Goal: Information Seeking & Learning: Learn about a topic

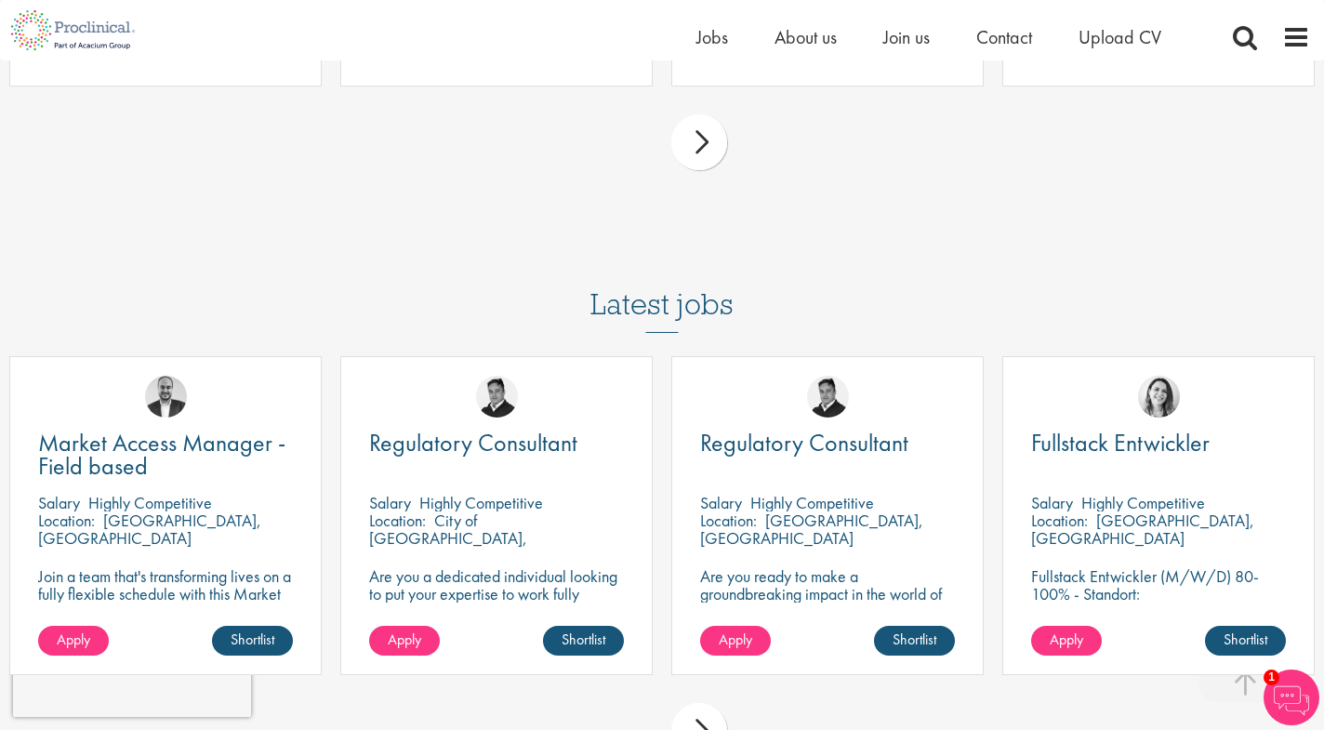
scroll to position [8553, 0]
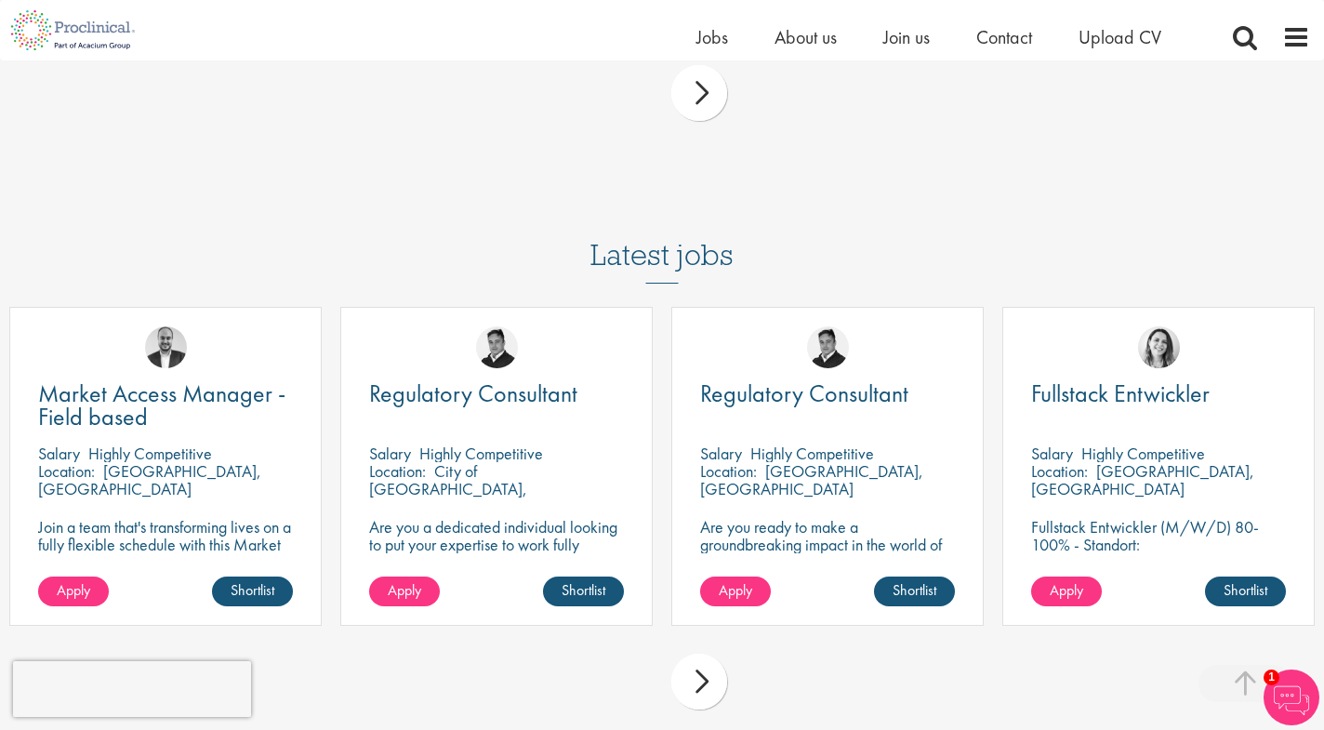
click at [700, 654] on div "next" at bounding box center [699, 682] width 56 height 56
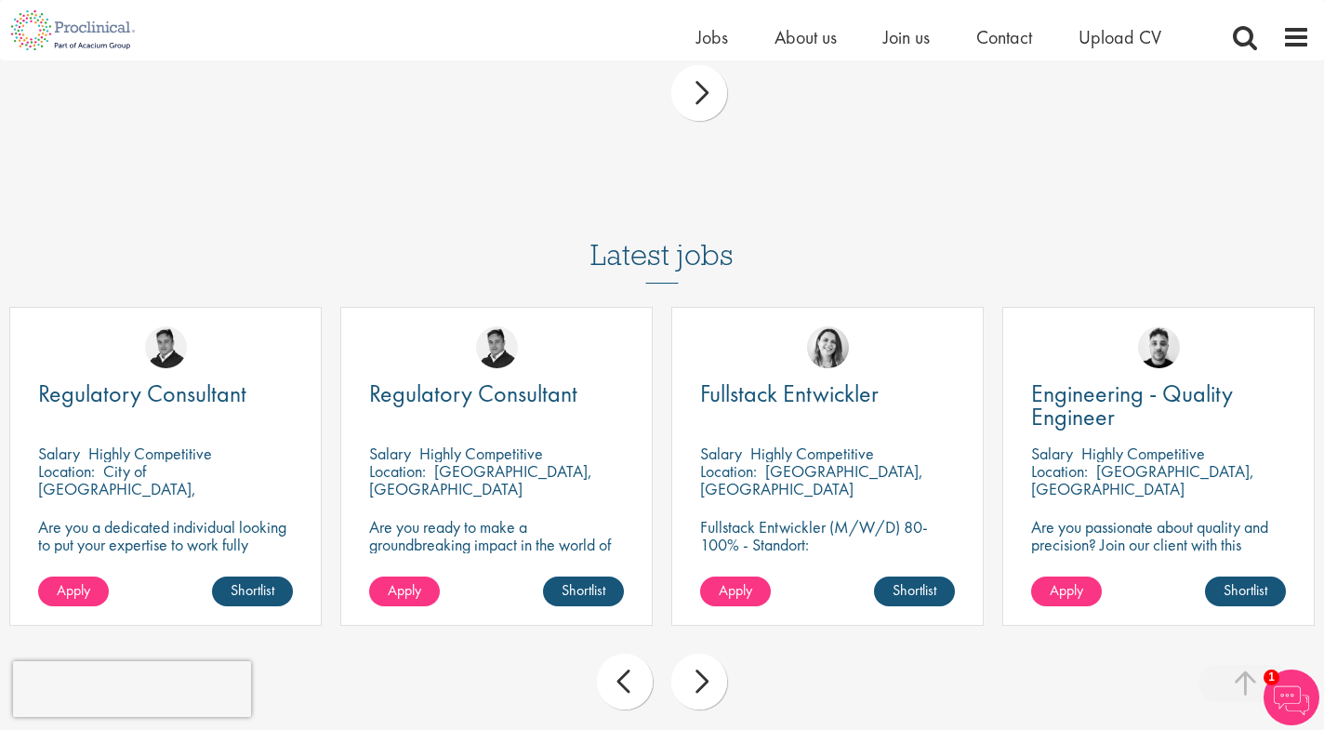
click at [704, 654] on div "next" at bounding box center [699, 682] width 56 height 56
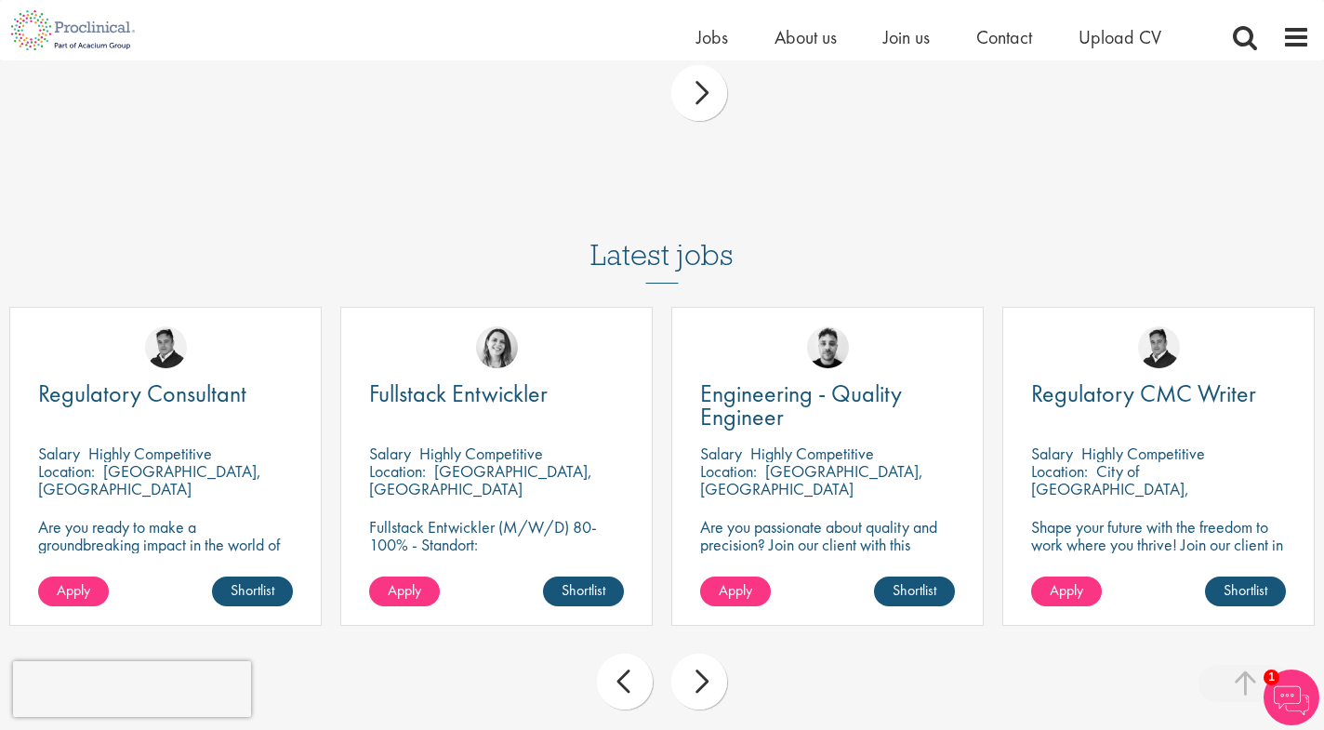
click at [704, 654] on div "next" at bounding box center [699, 682] width 56 height 56
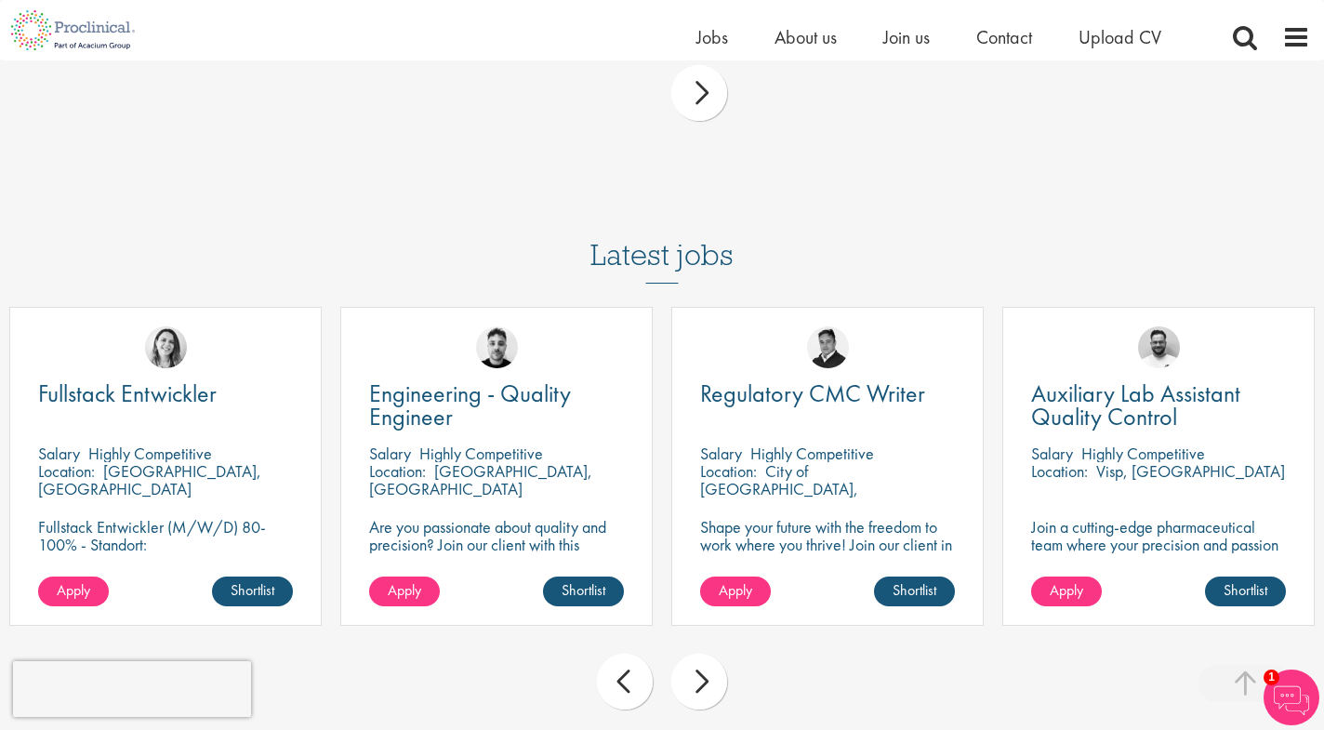
click at [704, 654] on div "next" at bounding box center [699, 682] width 56 height 56
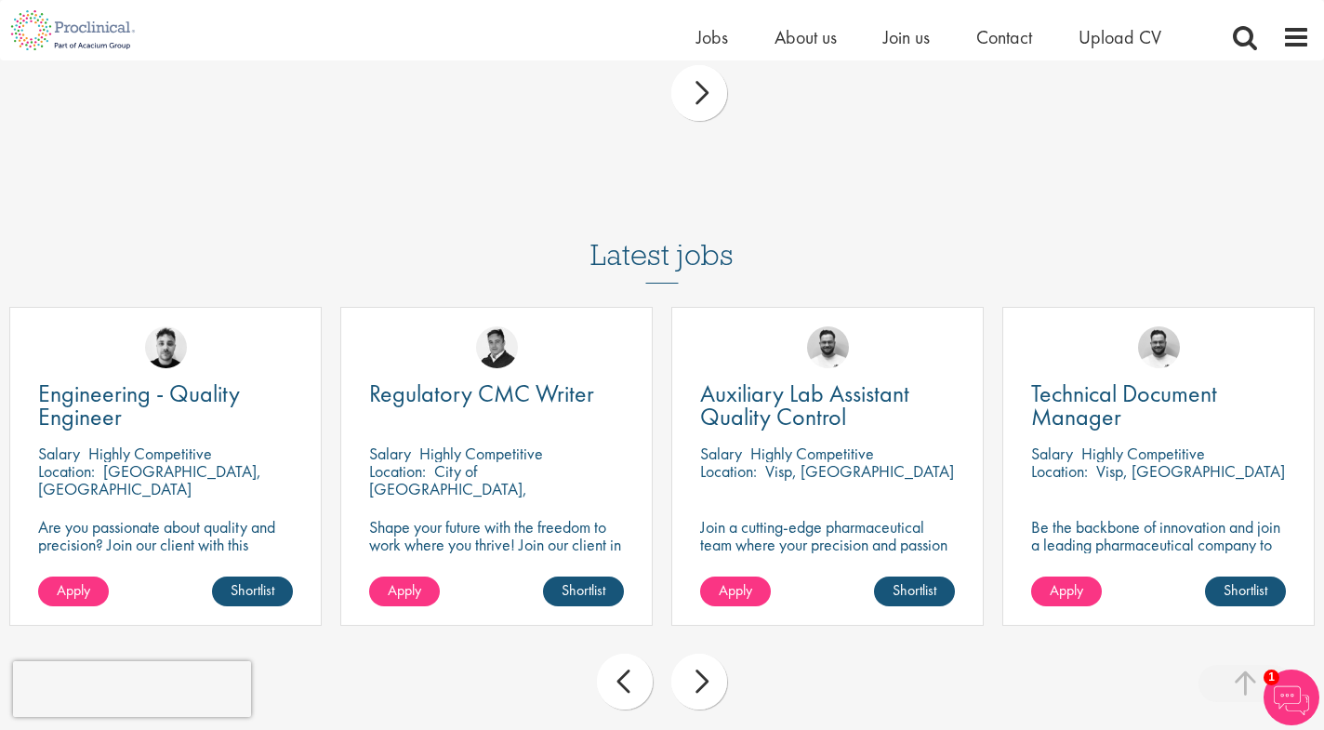
click at [704, 654] on div "next" at bounding box center [699, 682] width 56 height 56
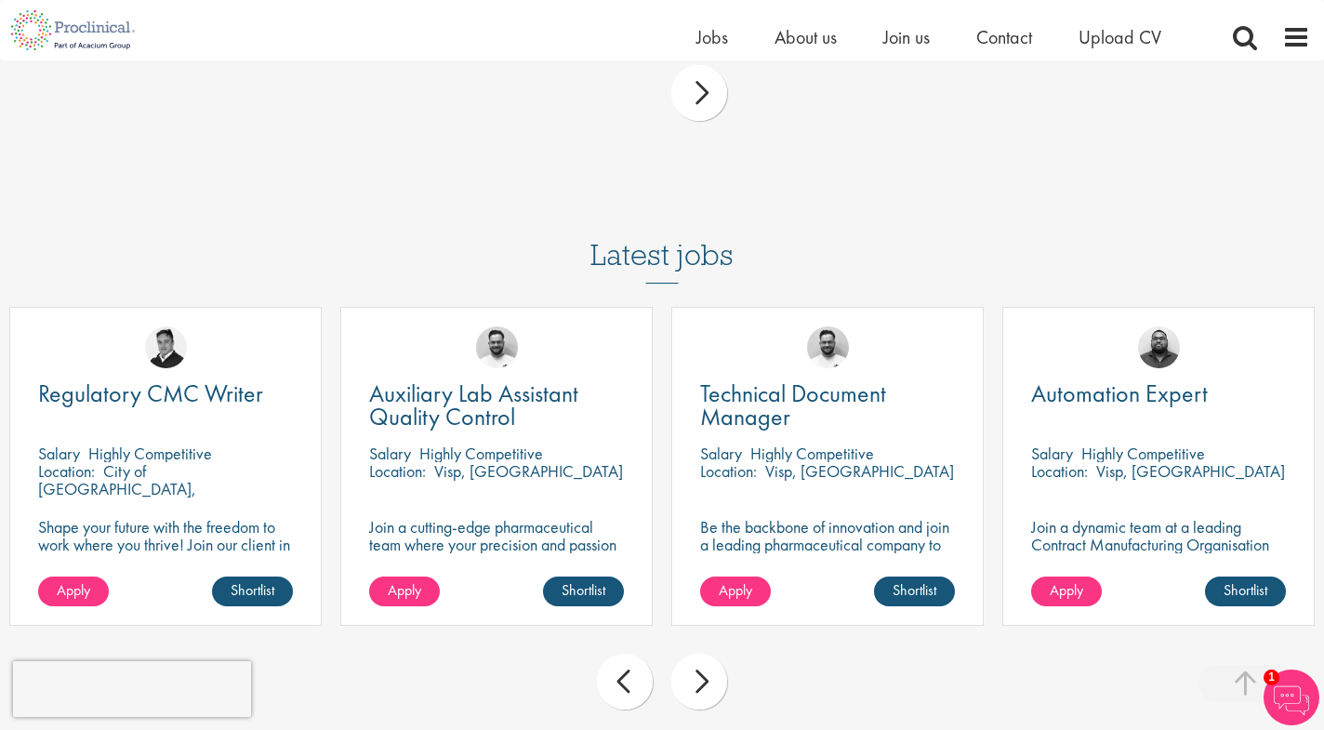
click at [704, 654] on div "next" at bounding box center [699, 682] width 56 height 56
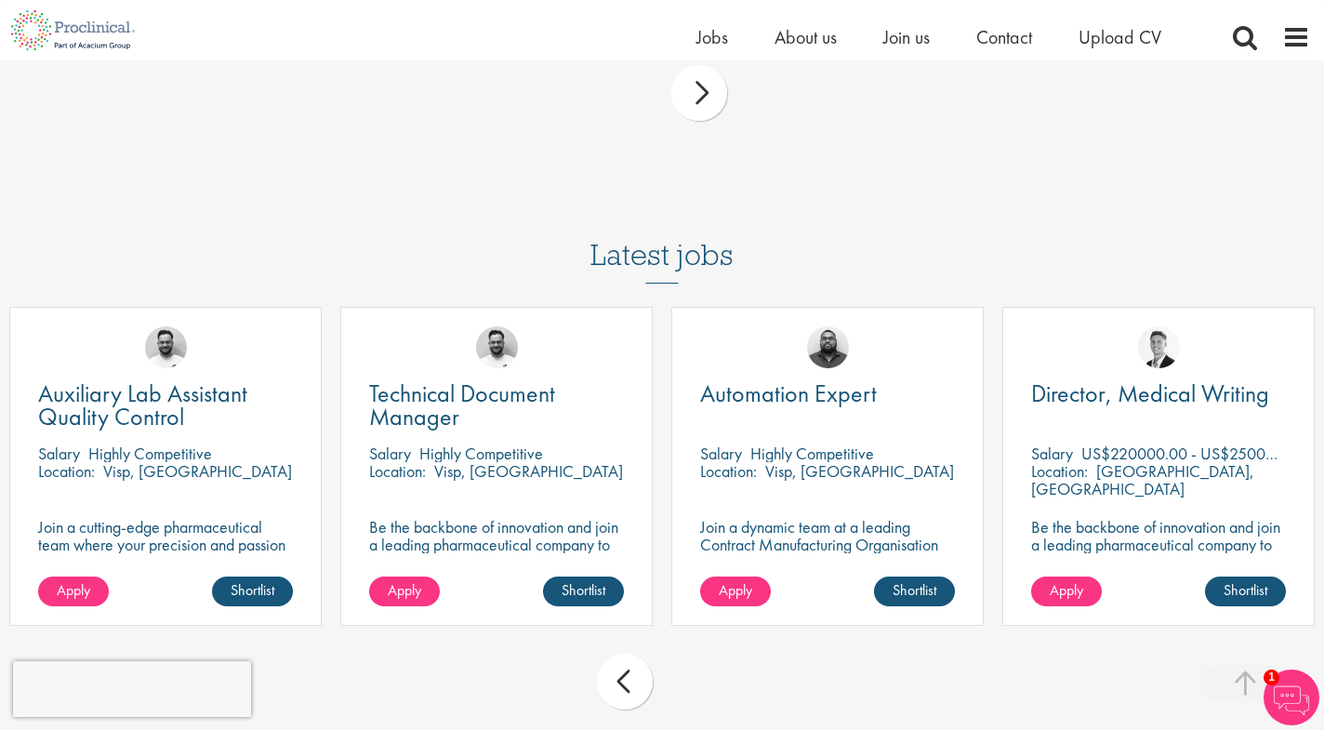
click at [704, 644] on div "prev next" at bounding box center [662, 684] width 1324 height 81
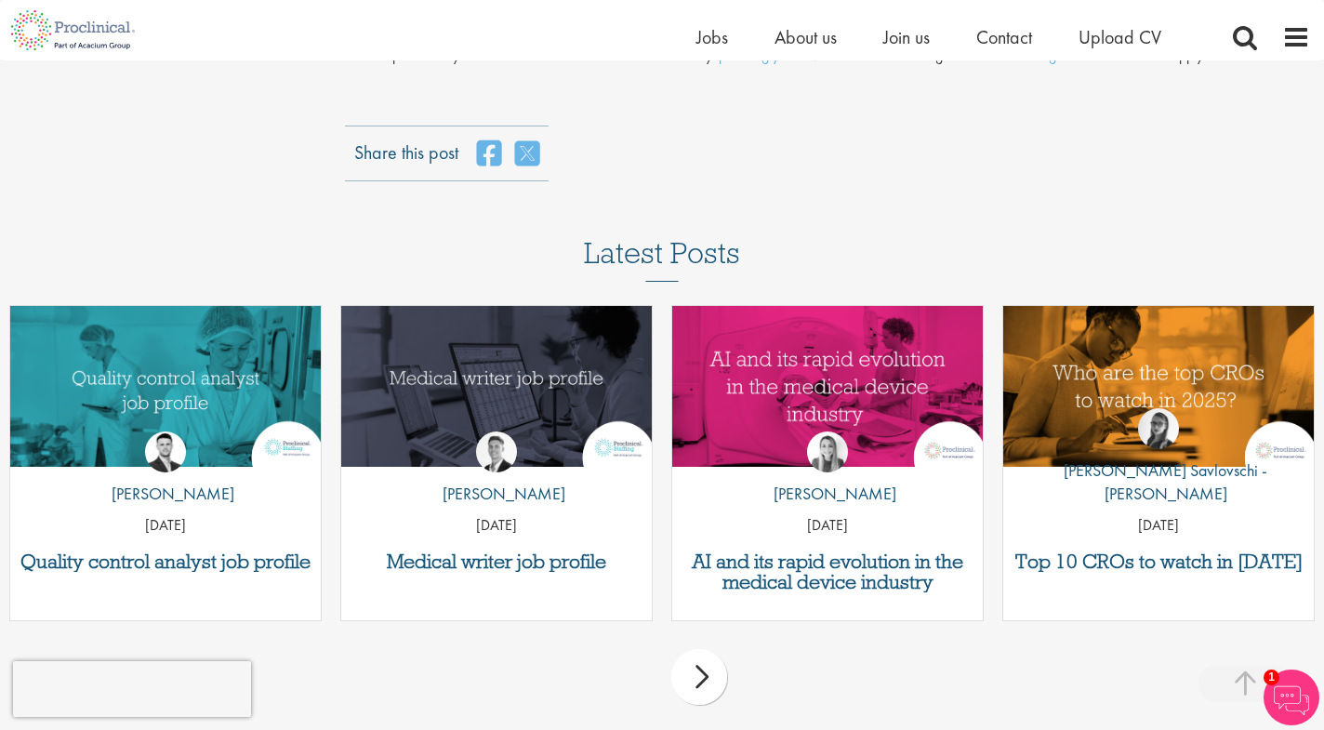
scroll to position [7902, 0]
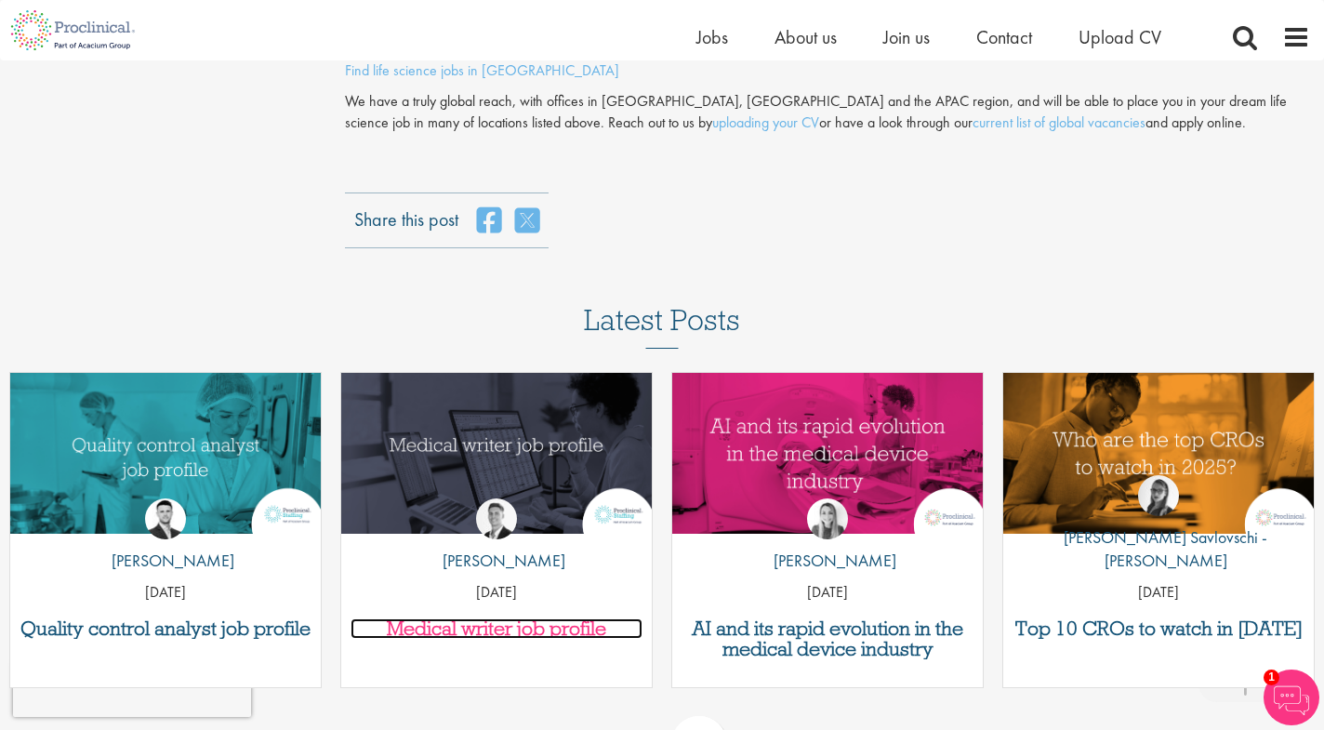
click at [509, 618] on h3 "Medical writer job profile" at bounding box center [496, 628] width 292 height 20
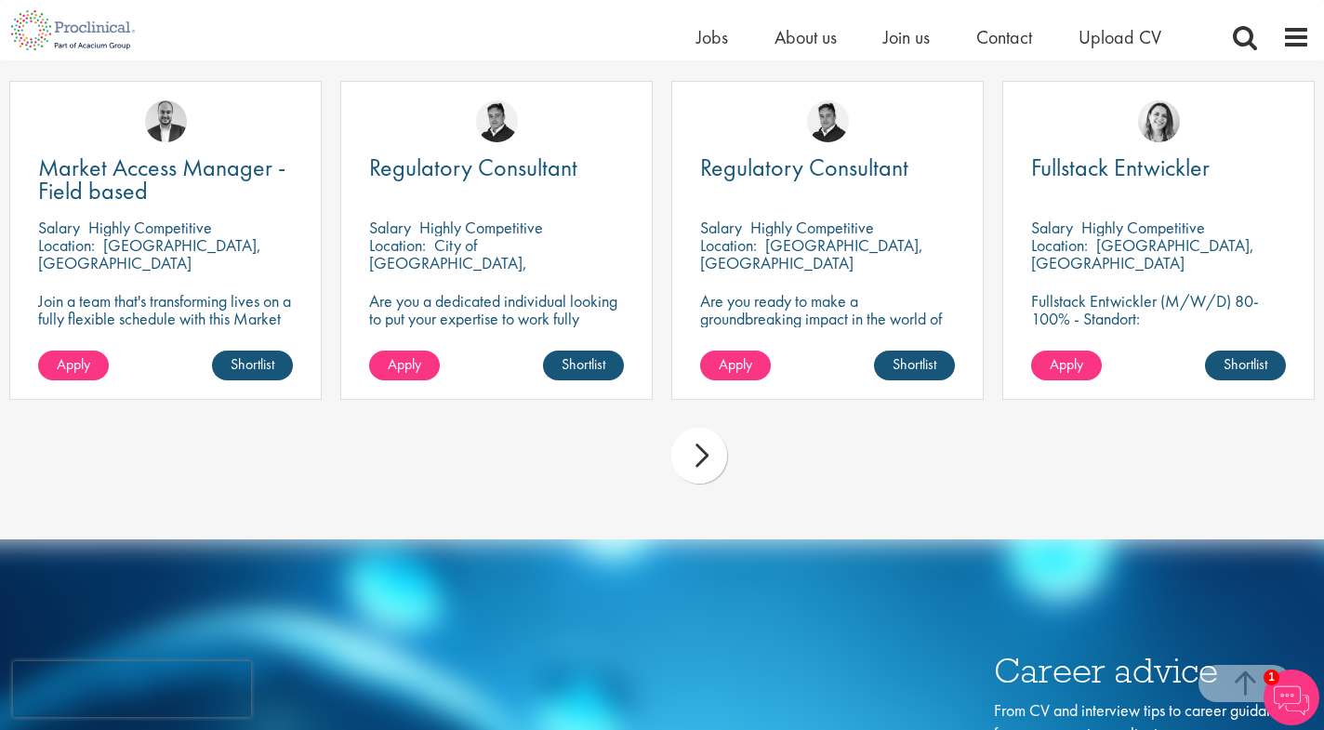
scroll to position [4834, 0]
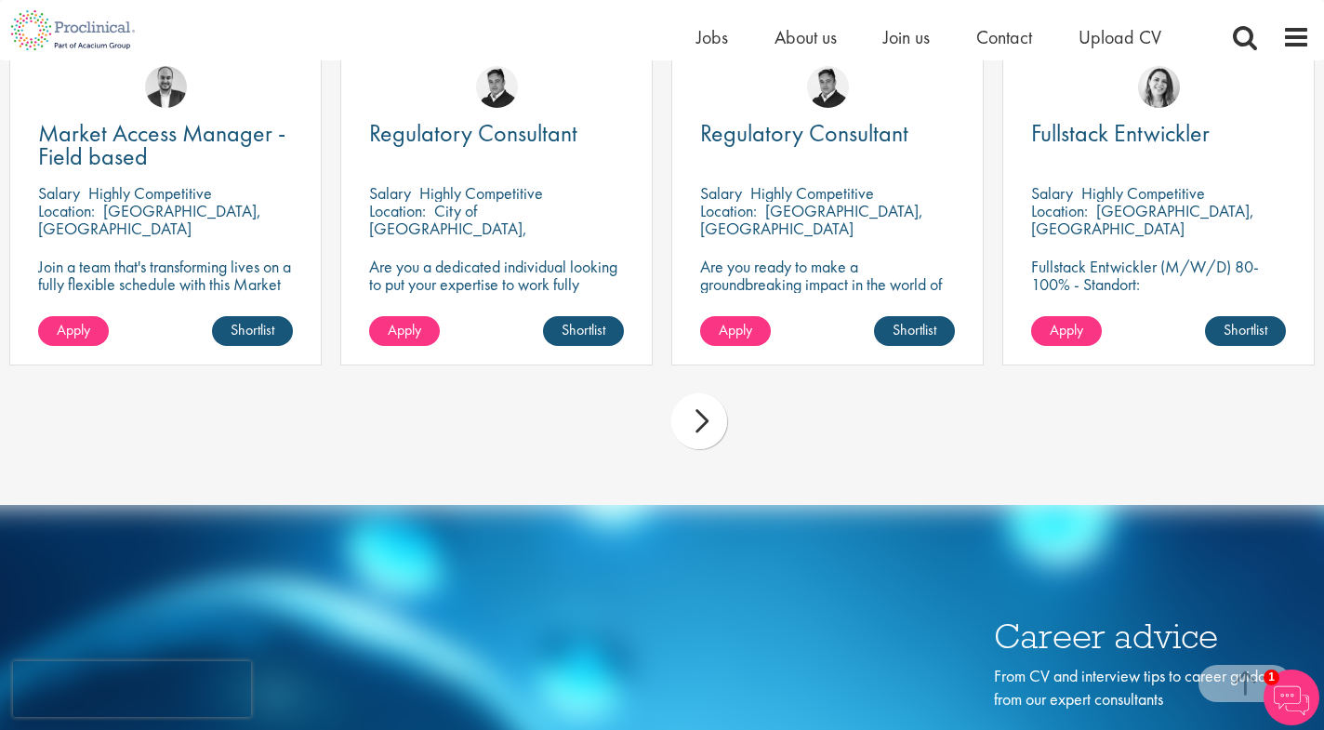
click at [710, 425] on div "next" at bounding box center [699, 421] width 56 height 56
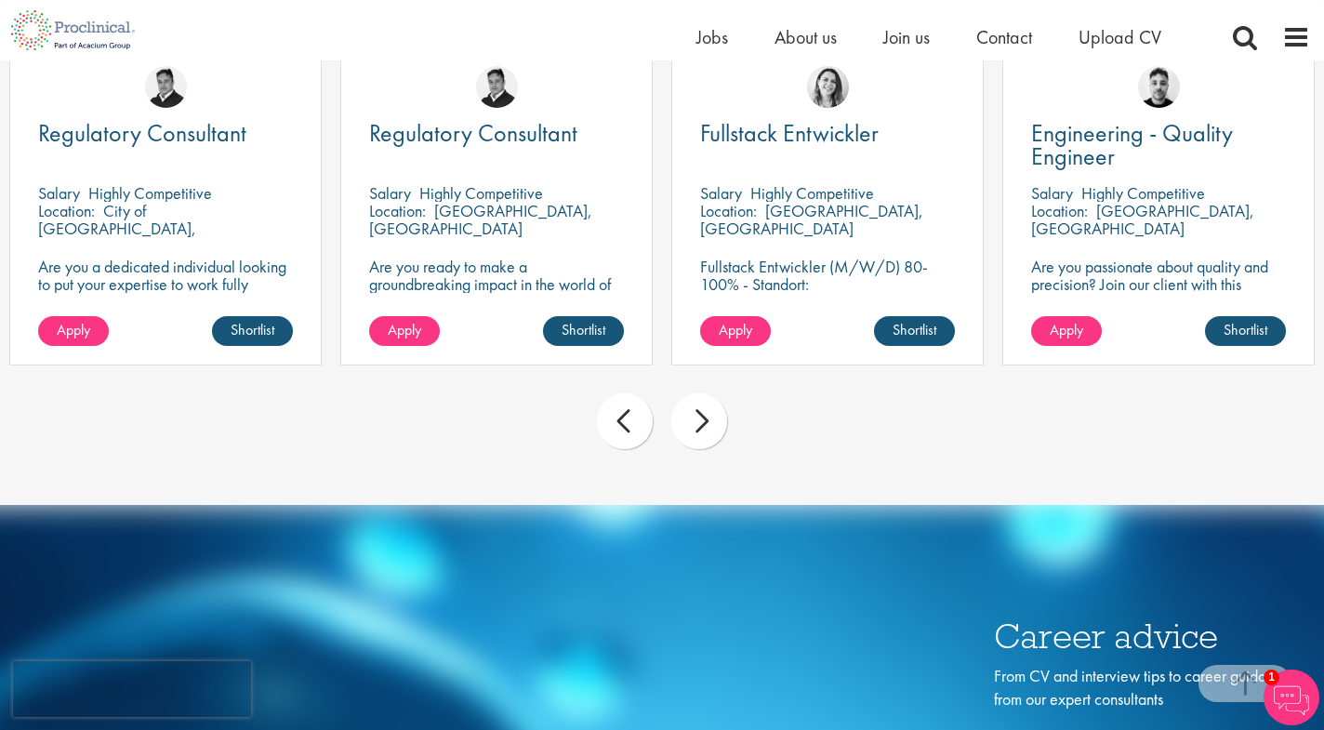
click at [710, 425] on div "next" at bounding box center [699, 421] width 56 height 56
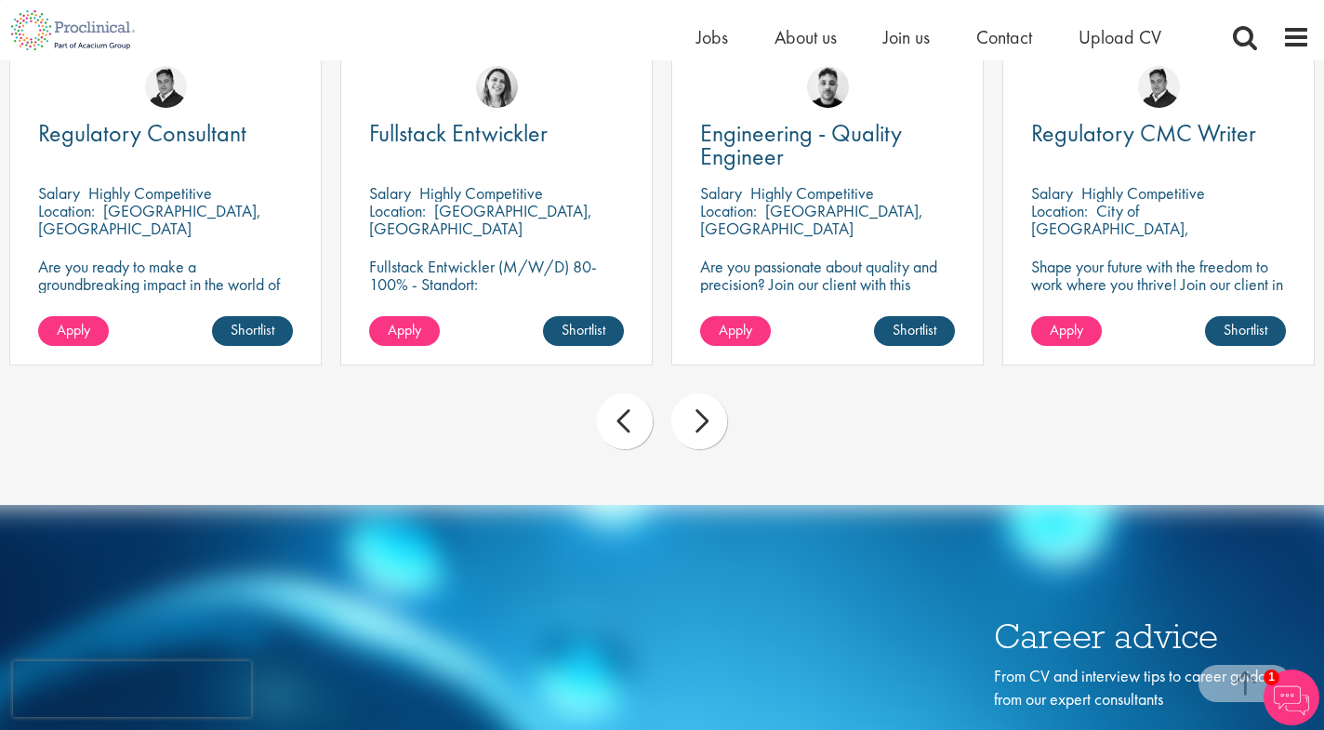
click at [710, 425] on div "next" at bounding box center [699, 421] width 56 height 56
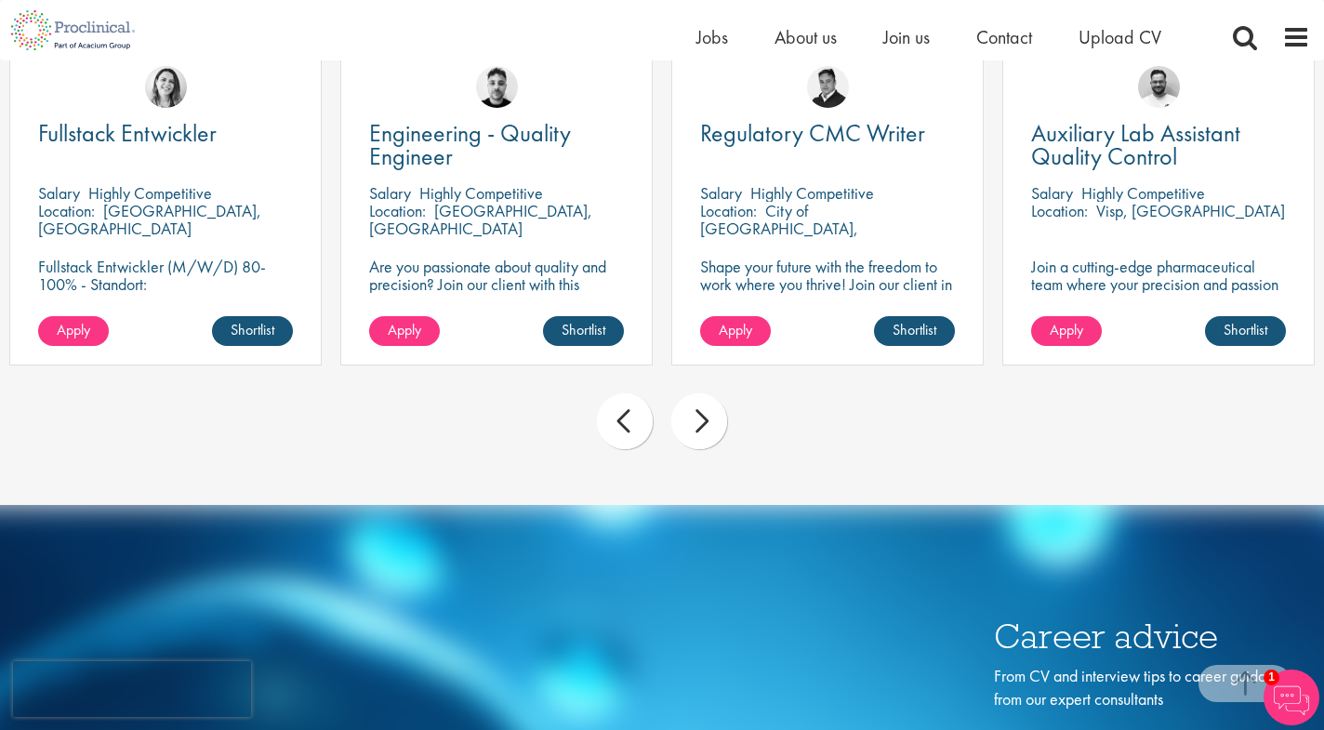
click at [710, 425] on div "next" at bounding box center [699, 421] width 56 height 56
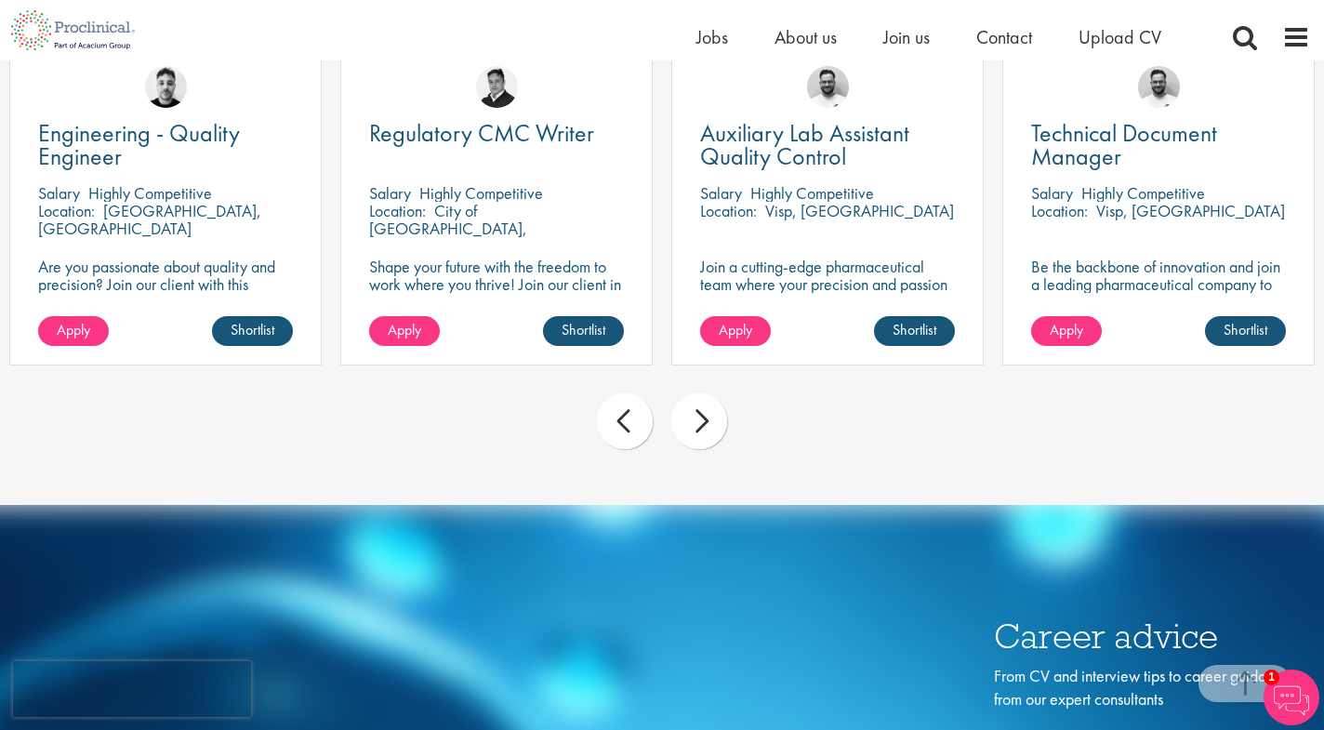
click at [710, 425] on div "next" at bounding box center [699, 421] width 56 height 56
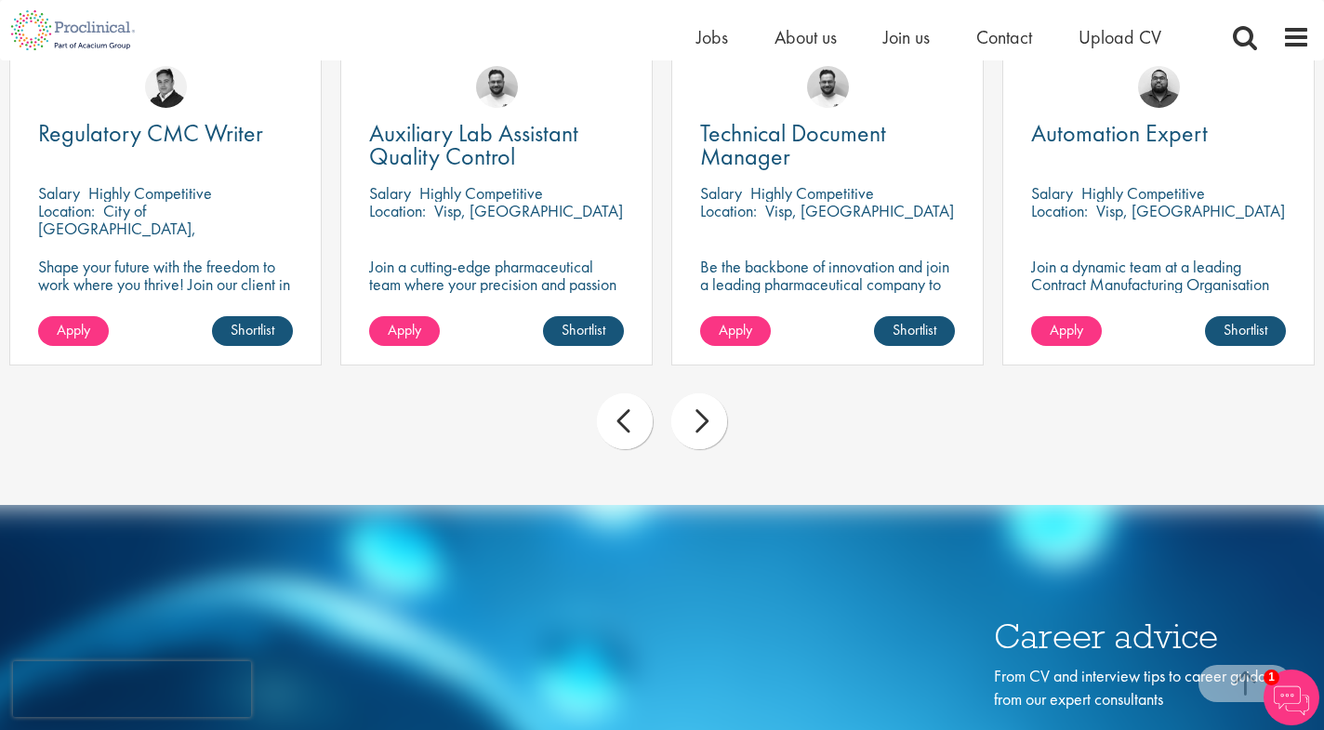
click at [710, 425] on div "next" at bounding box center [699, 421] width 56 height 56
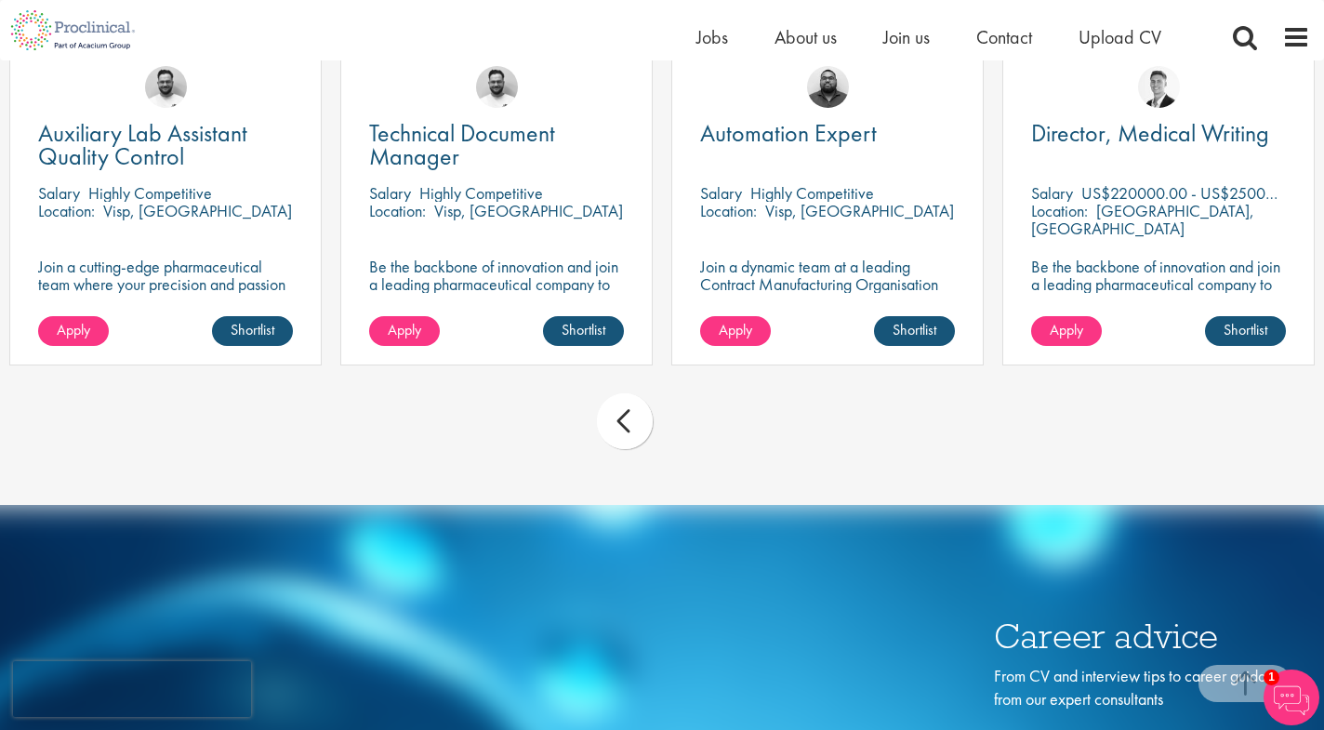
click at [710, 425] on div "prev next" at bounding box center [662, 424] width 1324 height 81
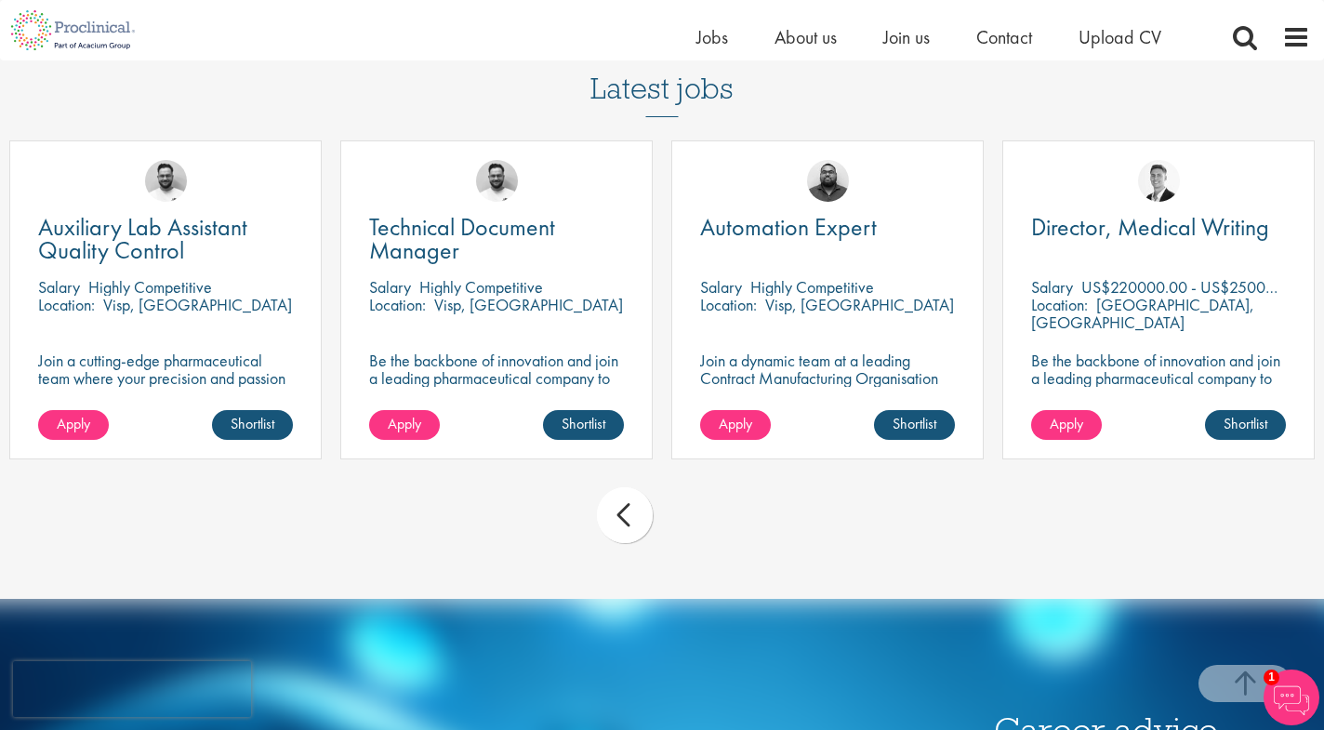
scroll to position [4555, 0]
